Goal: Information Seeking & Learning: Compare options

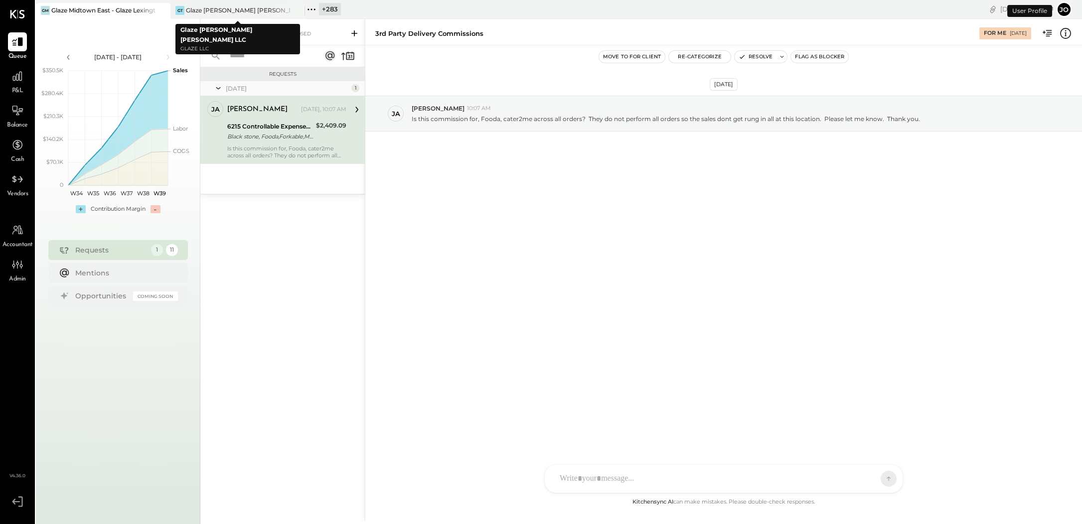
click at [315, 4] on icon at bounding box center [311, 9] width 13 height 13
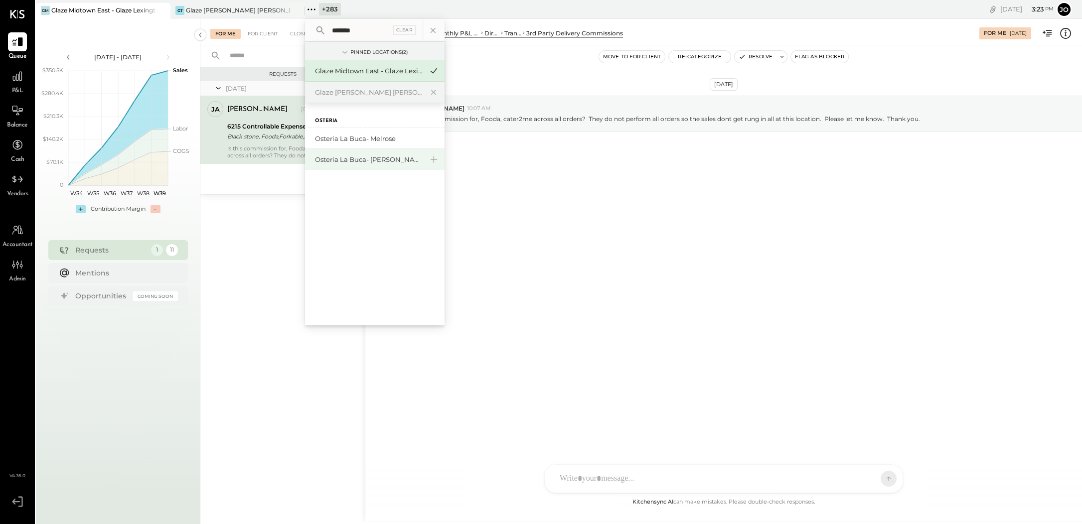
type input "*******"
click at [369, 163] on div "Osteria La Buca- [PERSON_NAME][GEOGRAPHIC_DATA]" at bounding box center [369, 159] width 108 height 9
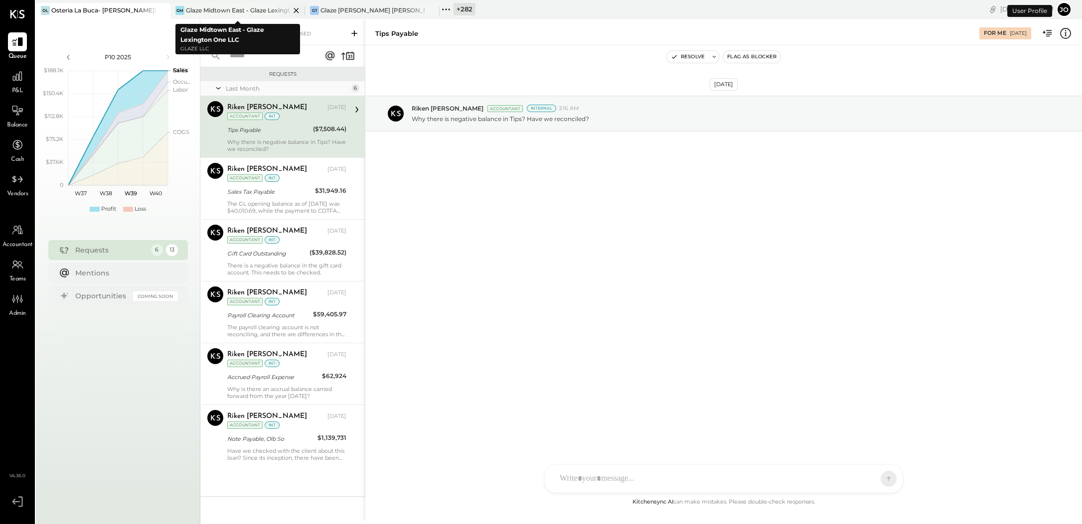
click at [294, 9] on icon at bounding box center [296, 10] width 12 height 12
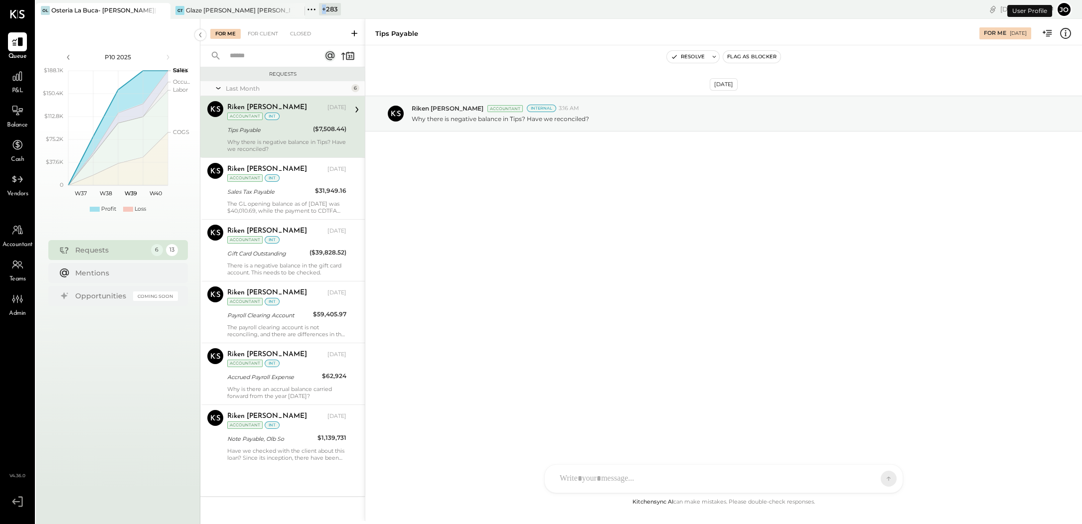
click at [294, 9] on icon at bounding box center [296, 10] width 12 height 12
click at [17, 73] on icon at bounding box center [17, 76] width 13 height 13
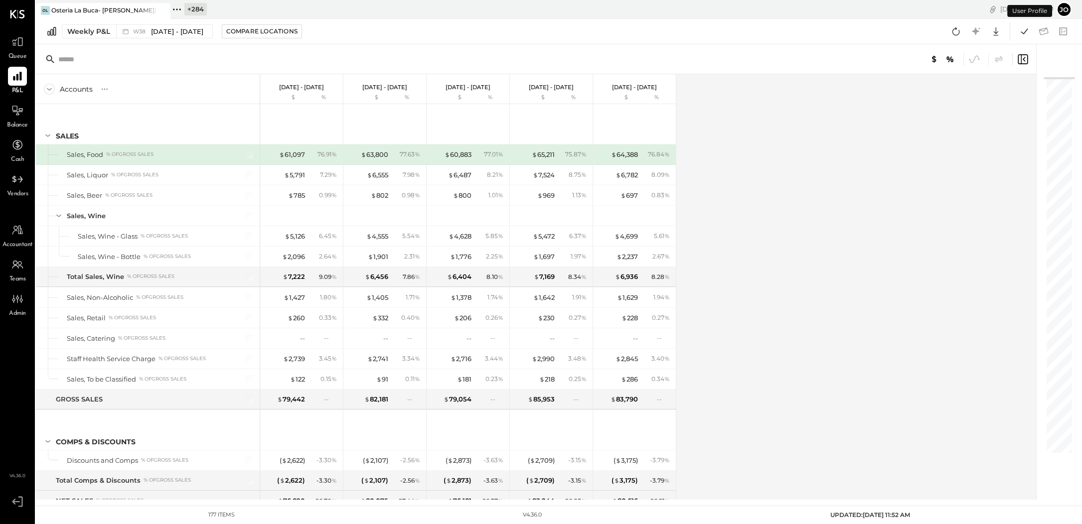
click at [112, 39] on div "Weekly P&L W38 [DATE] - [DATE] Compare Locations Google Sheets Excel" at bounding box center [559, 31] width 1046 height 25
click at [112, 37] on button "Weekly P&L W38 [DATE] - [DATE]" at bounding box center [137, 31] width 151 height 14
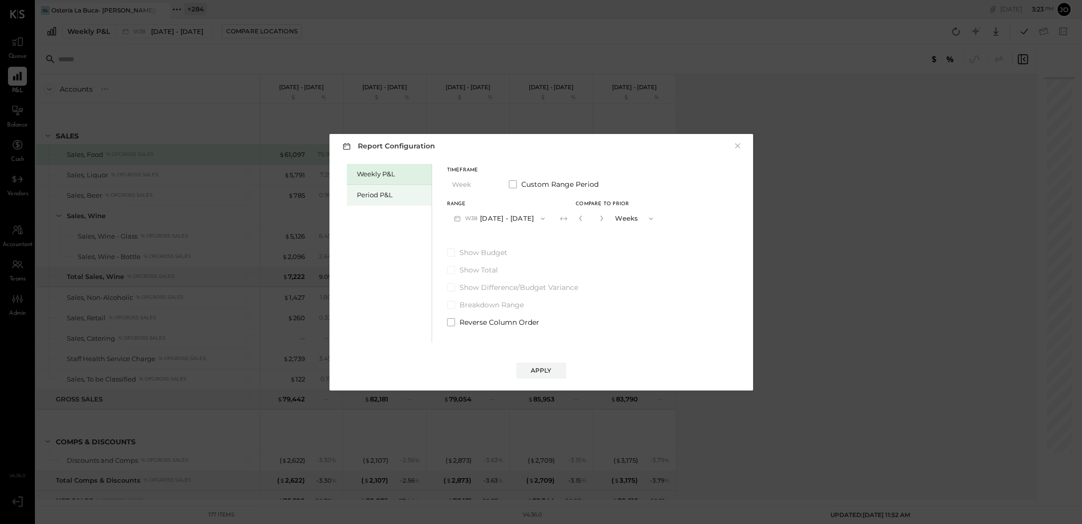
click at [360, 197] on div "Period P&L" at bounding box center [392, 194] width 70 height 9
click at [509, 223] on button "P10 [DATE] - [DATE]" at bounding box center [498, 218] width 102 height 18
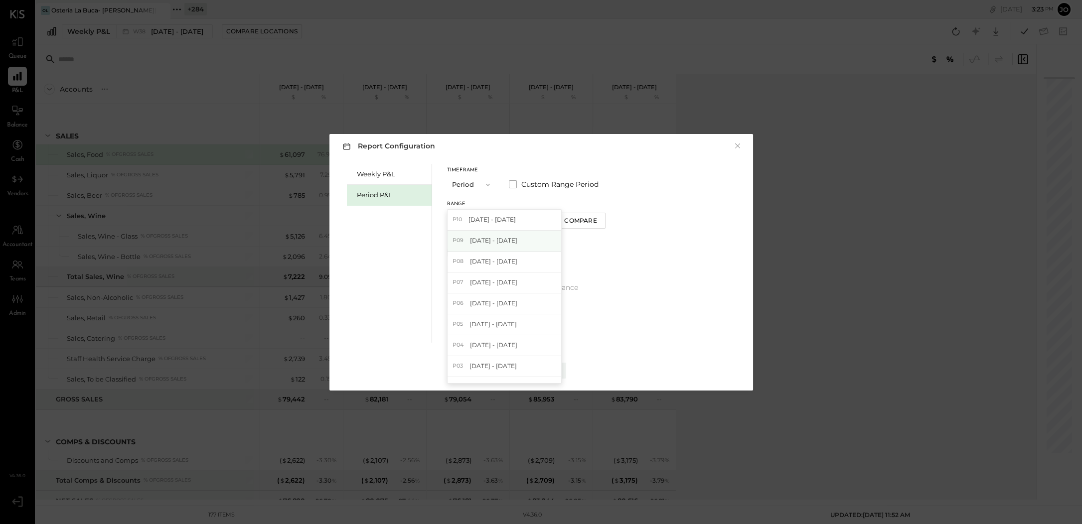
click at [525, 250] on div "P09 [DATE] - [DATE]" at bounding box center [504, 241] width 114 height 21
click at [592, 227] on button "Compare" at bounding box center [582, 221] width 50 height 16
click at [605, 226] on div "*" at bounding box center [589, 218] width 31 height 18
click at [604, 221] on button "button" at bounding box center [600, 218] width 8 height 11
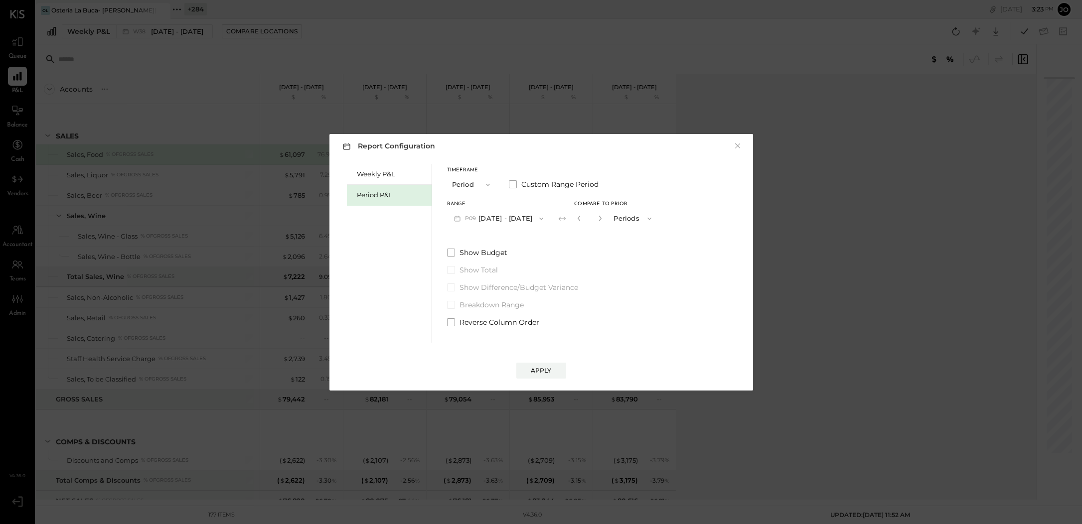
click at [604, 221] on button "button" at bounding box center [600, 218] width 8 height 11
type input "*"
click at [540, 372] on div "Apply" at bounding box center [541, 370] width 21 height 8
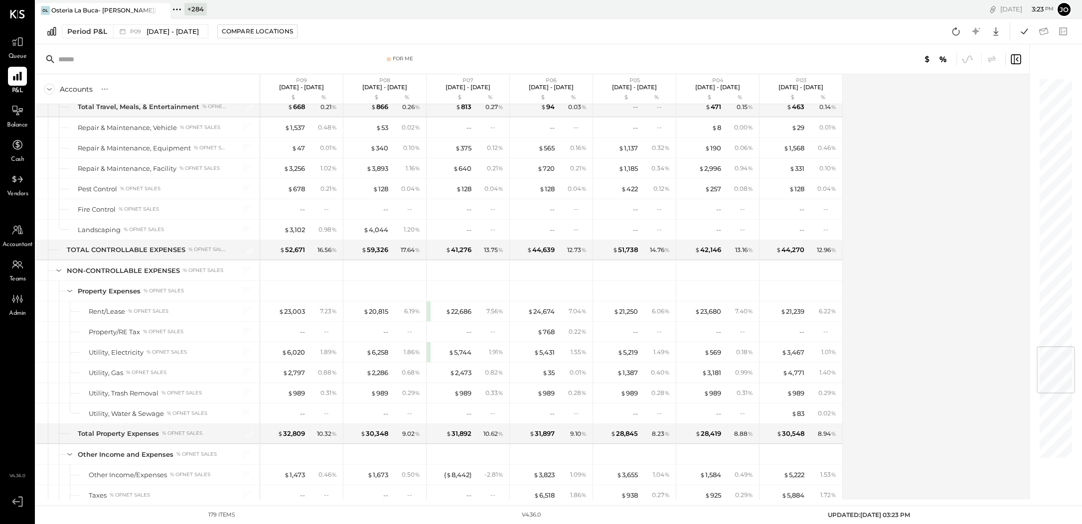
scroll to position [2786, 0]
